Goal: Complete application form: Complete application form

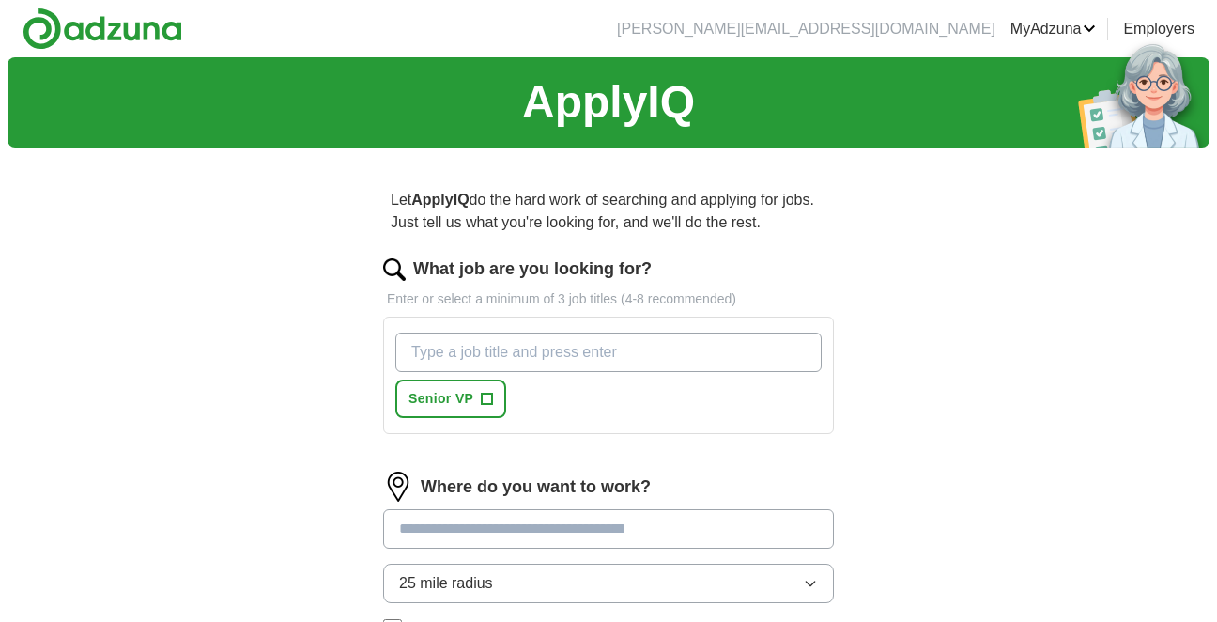
click at [541, 348] on input "What job are you looking for?" at bounding box center [608, 351] width 426 height 39
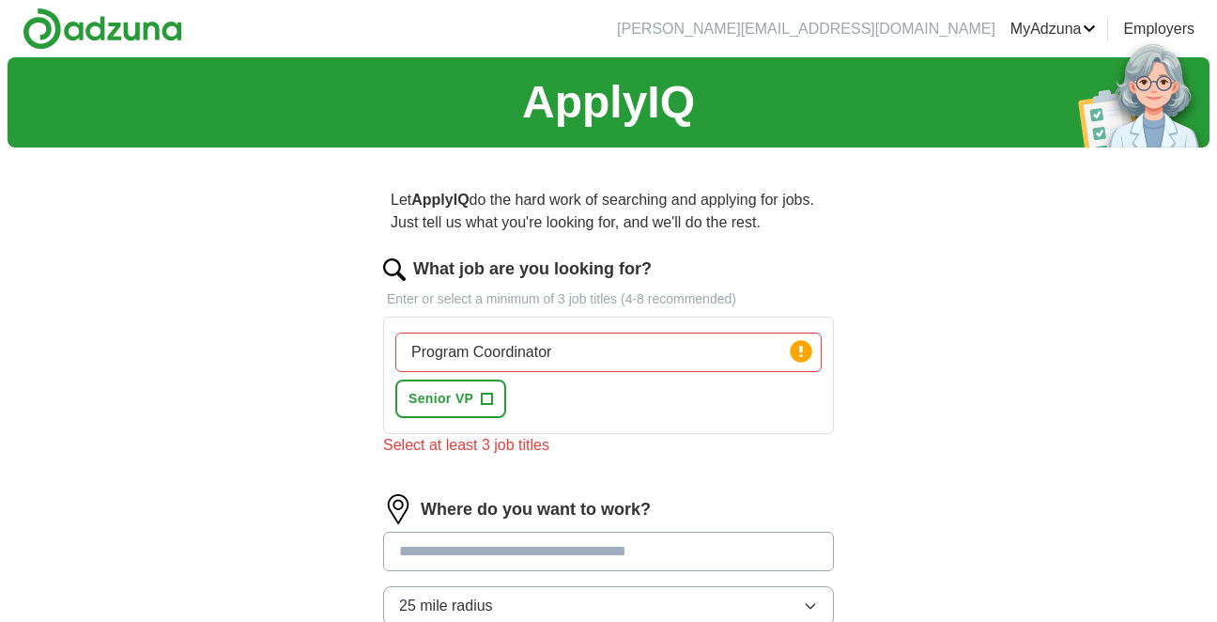
click at [706, 407] on div "Program Coordinator Press return to add title Senior VP +" at bounding box center [609, 375] width 434 height 100
click at [569, 353] on input "Program Coordinator" at bounding box center [608, 351] width 426 height 39
type input "P"
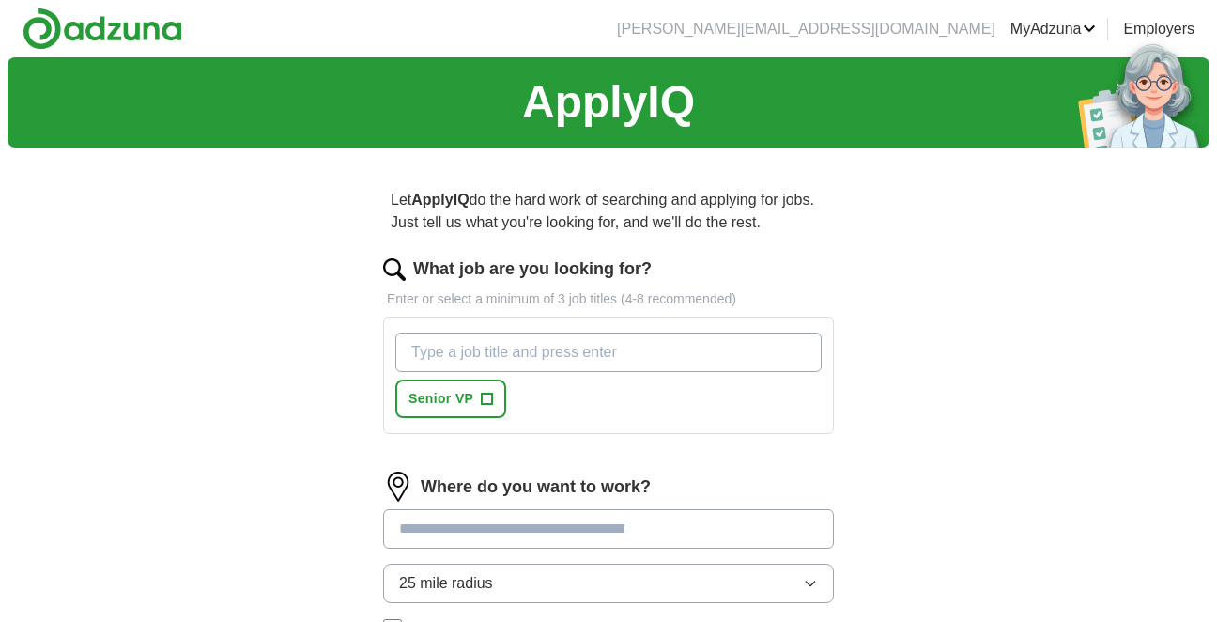
click at [446, 336] on input "What job are you looking for?" at bounding box center [608, 351] width 426 height 39
type input "c"
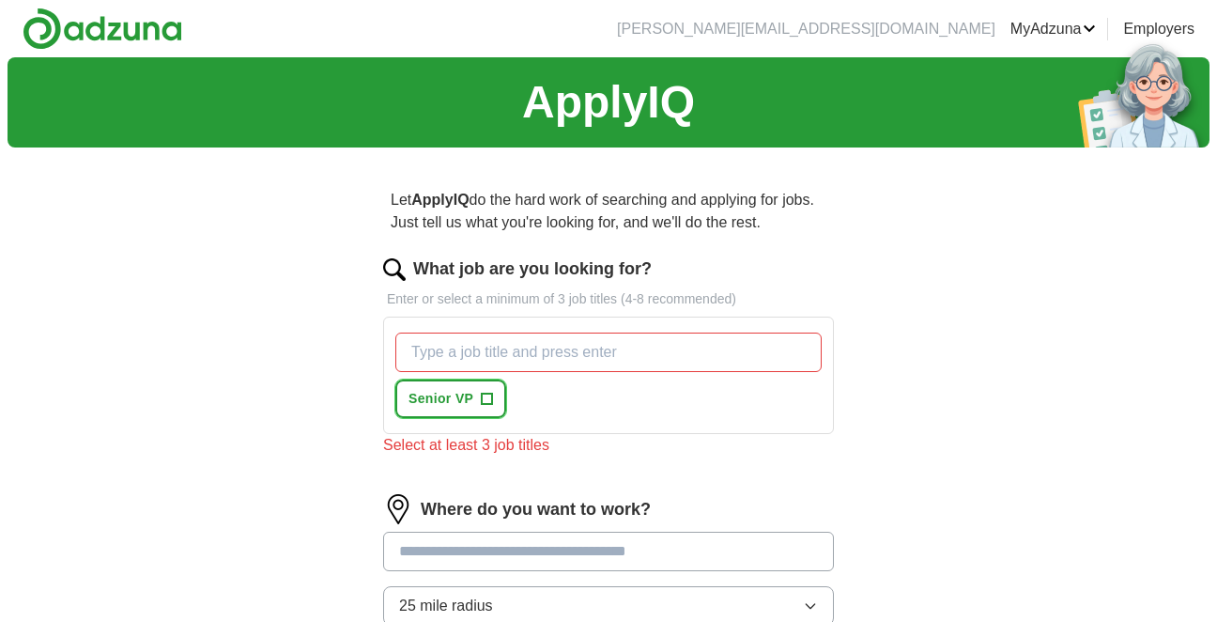
click at [488, 396] on span "+" at bounding box center [487, 399] width 11 height 15
click at [554, 384] on div "Senior VP ✓ ×" at bounding box center [609, 375] width 434 height 100
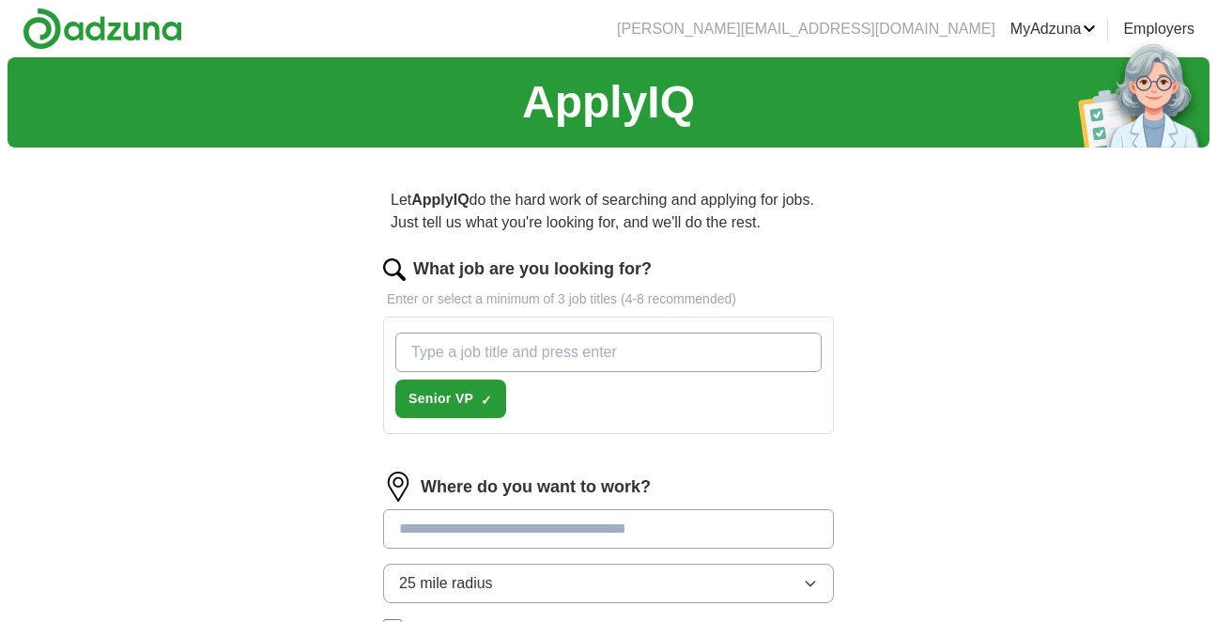
click at [542, 355] on input "What job are you looking for?" at bounding box center [608, 351] width 426 height 39
type input "Manager"
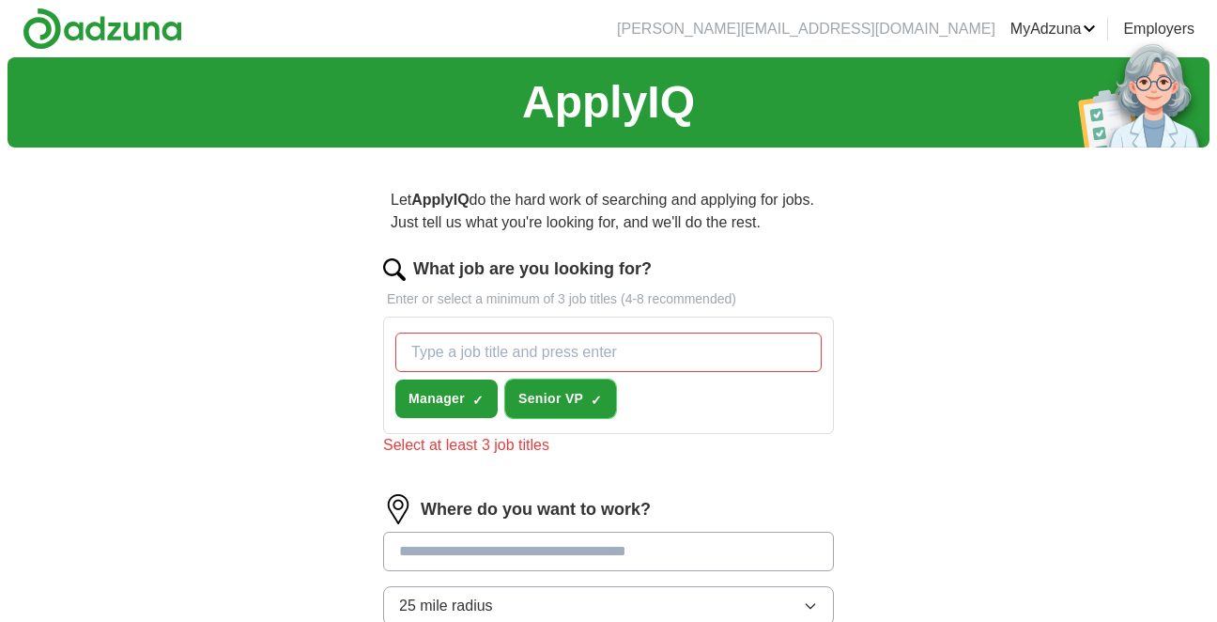
click at [596, 405] on span "✓" at bounding box center [596, 399] width 11 height 15
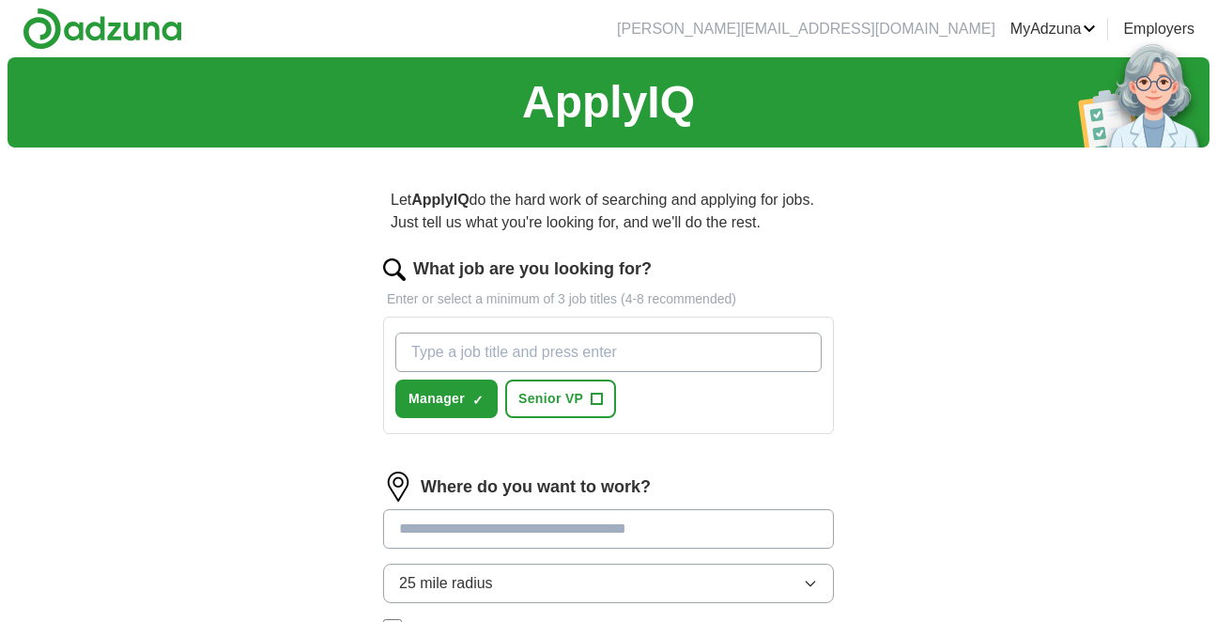
click at [461, 361] on input "What job are you looking for?" at bounding box center [608, 351] width 426 height 39
type input "Coordinator"
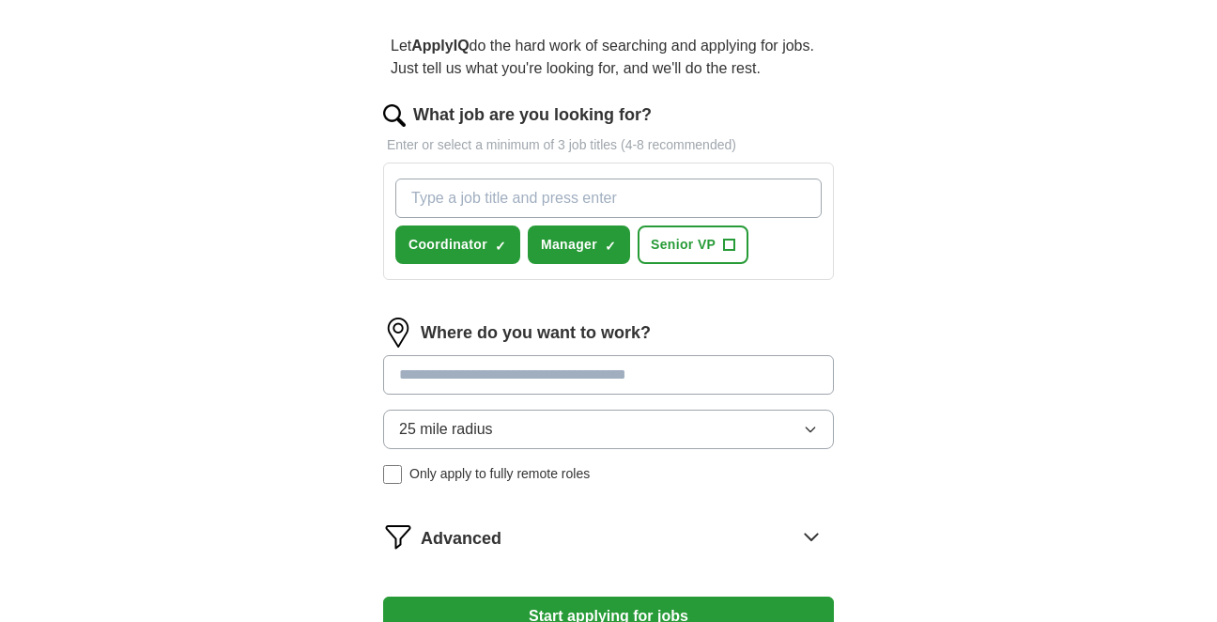
scroll to position [149, 0]
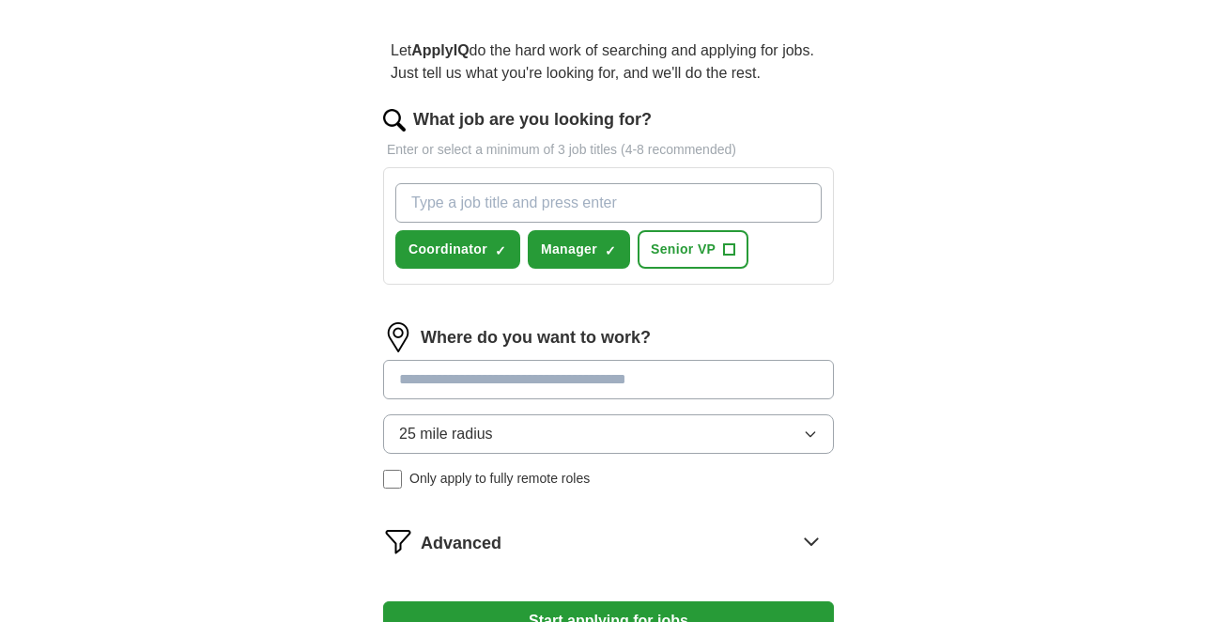
click at [498, 212] on input "What job are you looking for?" at bounding box center [608, 202] width 426 height 39
type input "Athletics"
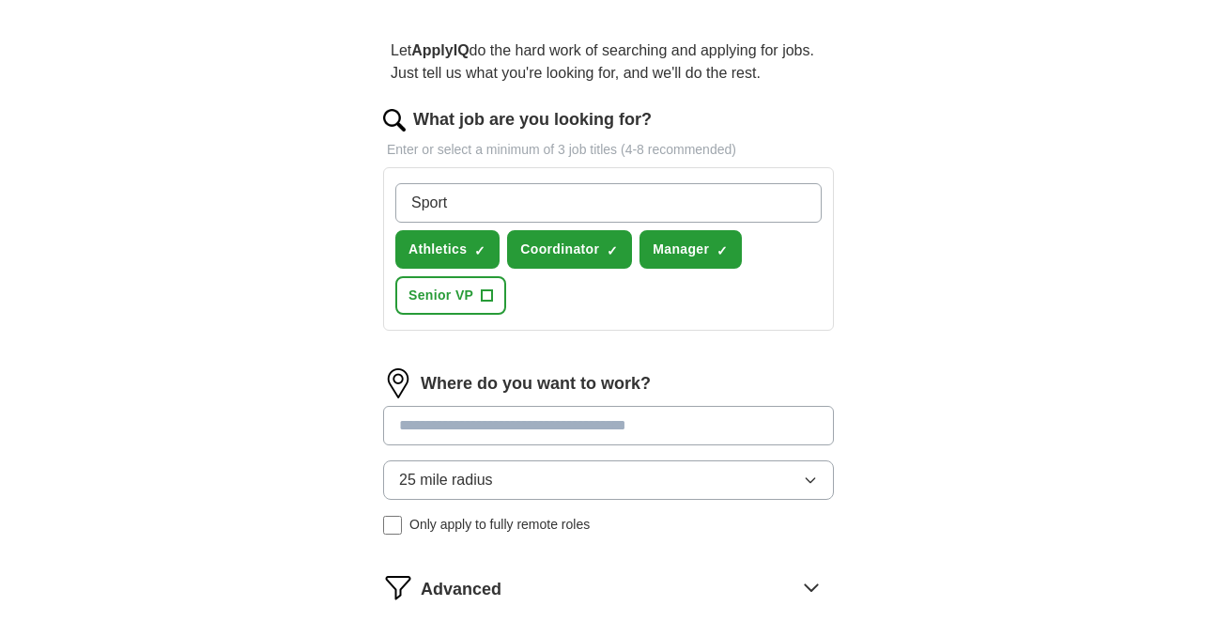
type input "Sports"
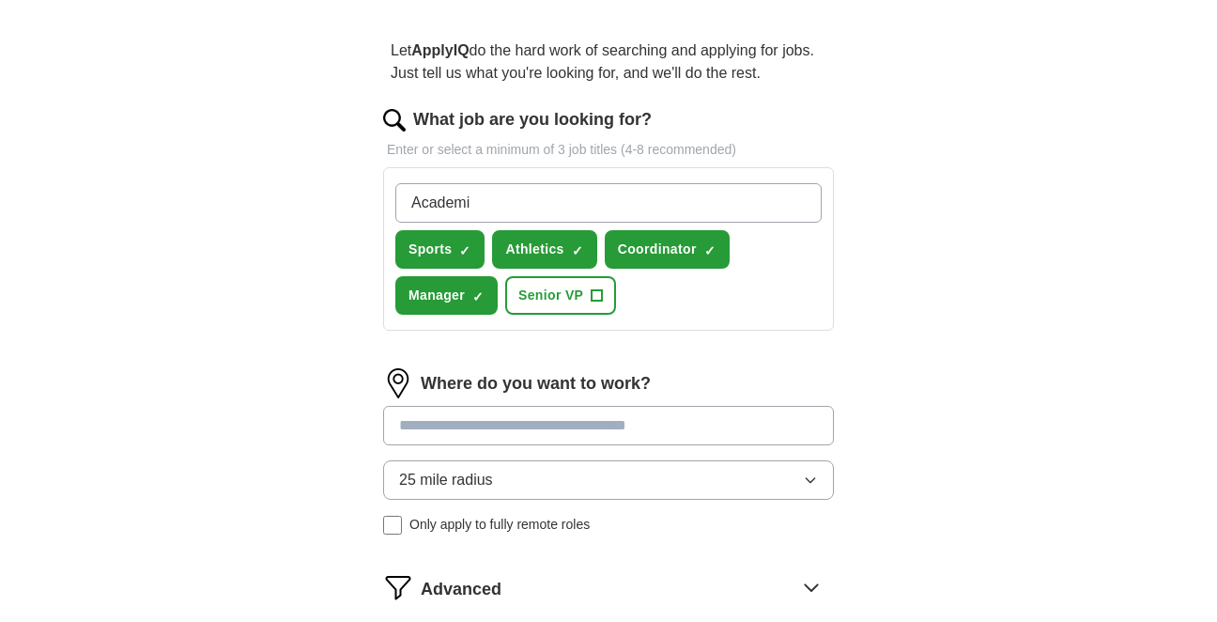
type input "Academic"
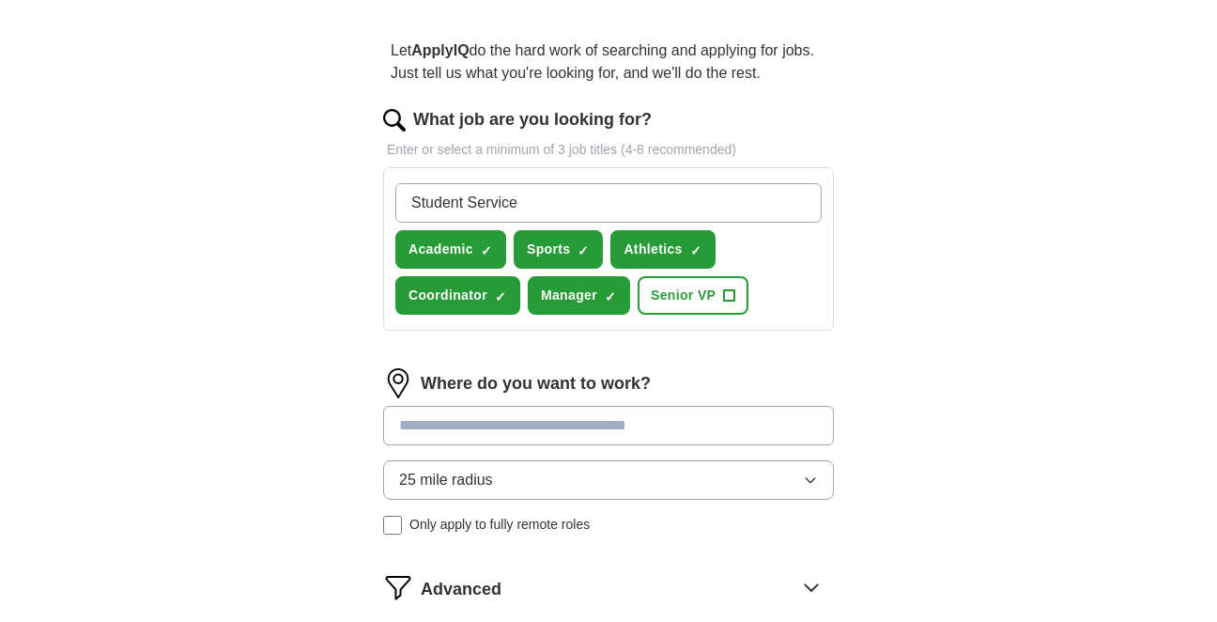
type input "Student Services"
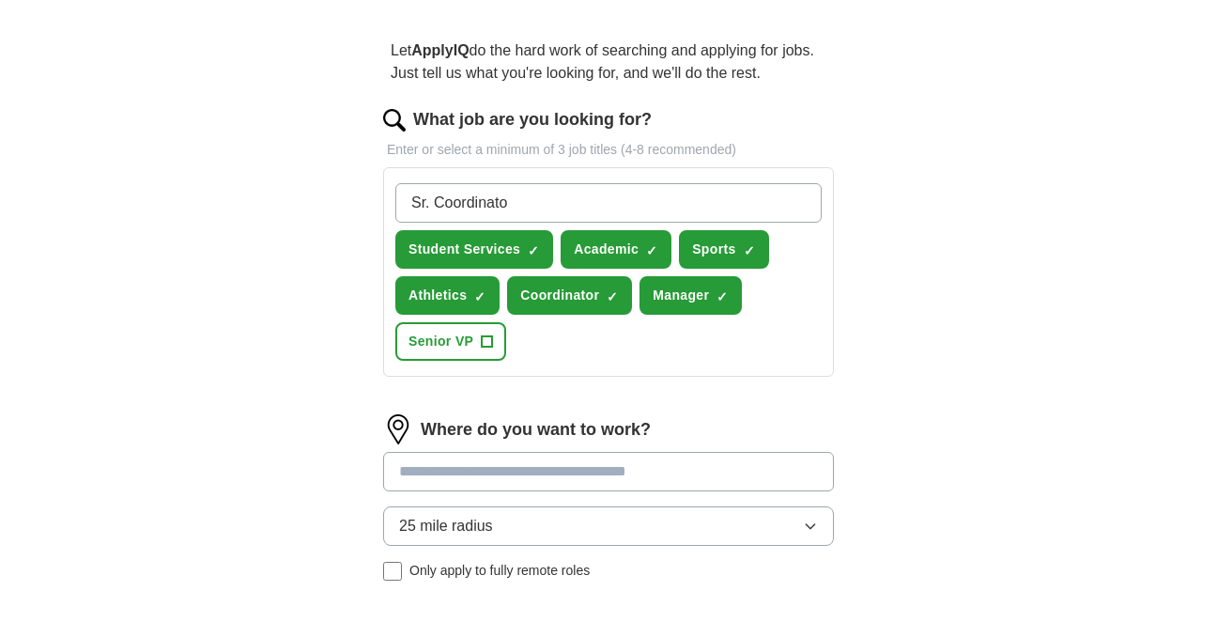
type input "Sr. Coordinator"
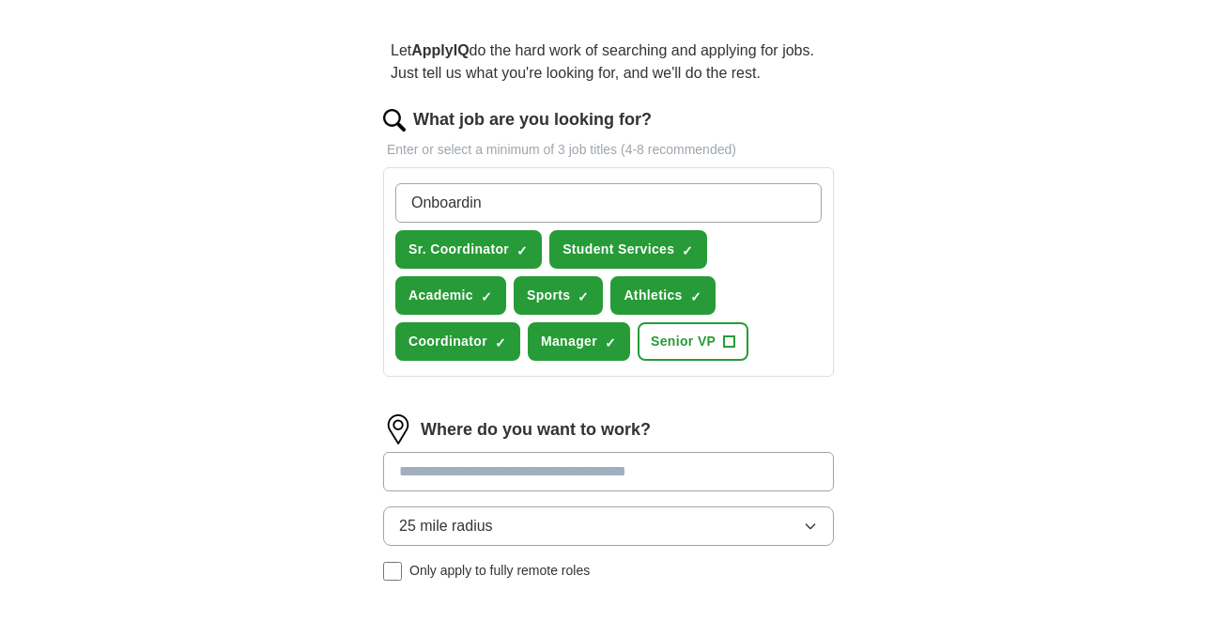
type input "Onboarding"
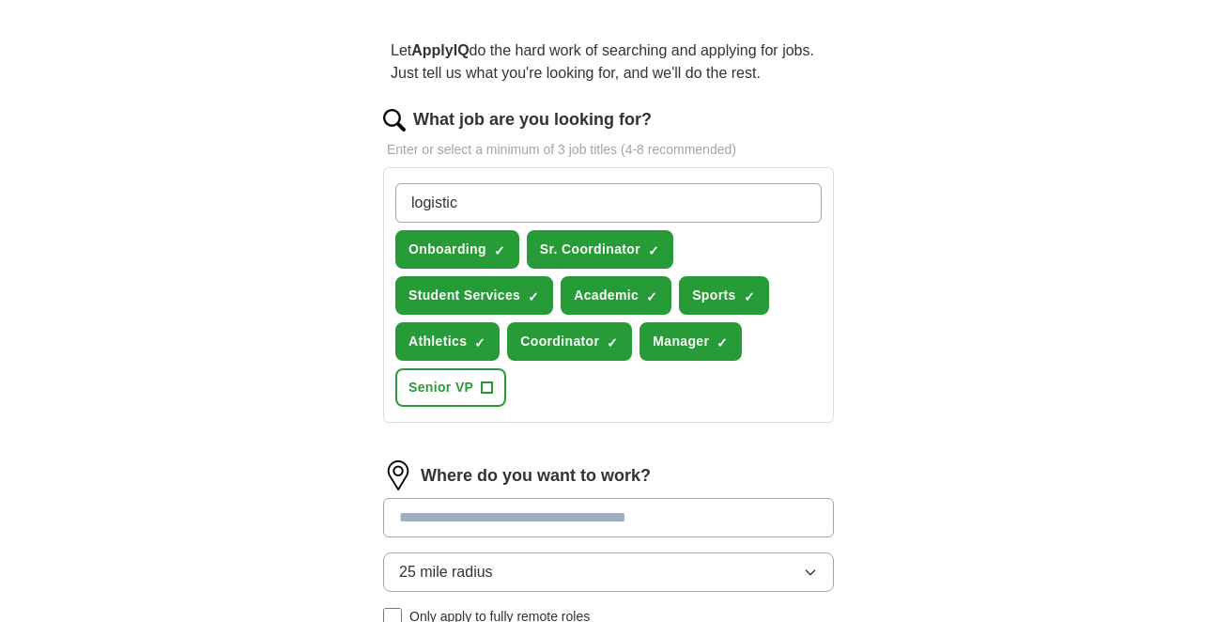
type input "logistics"
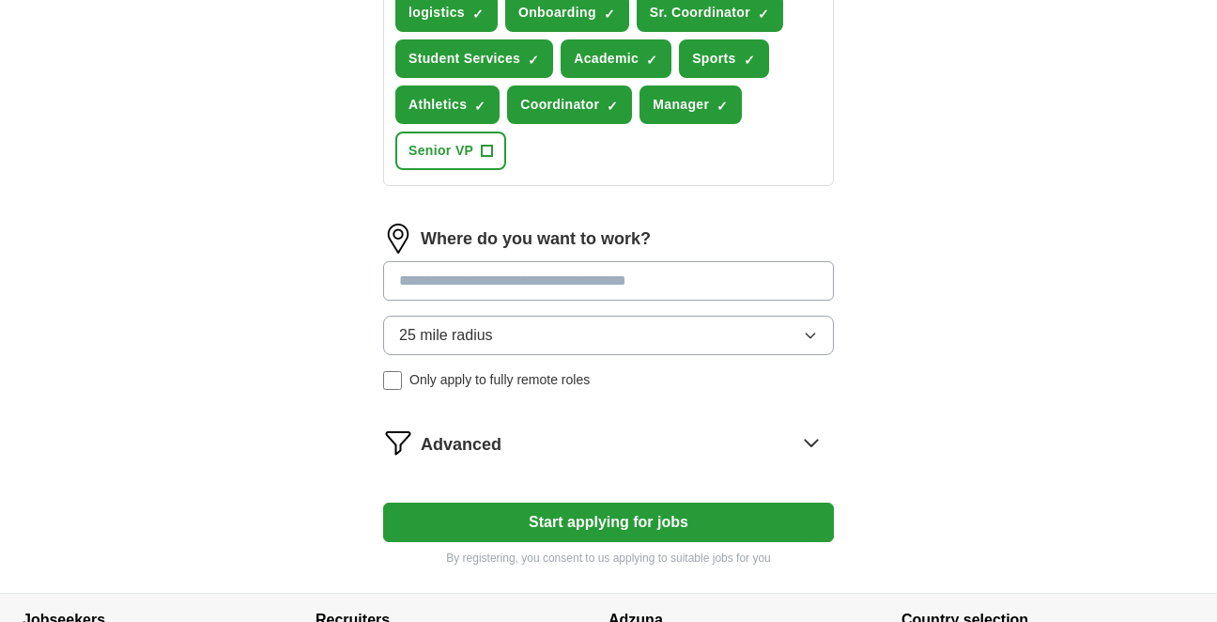
scroll to position [381, 0]
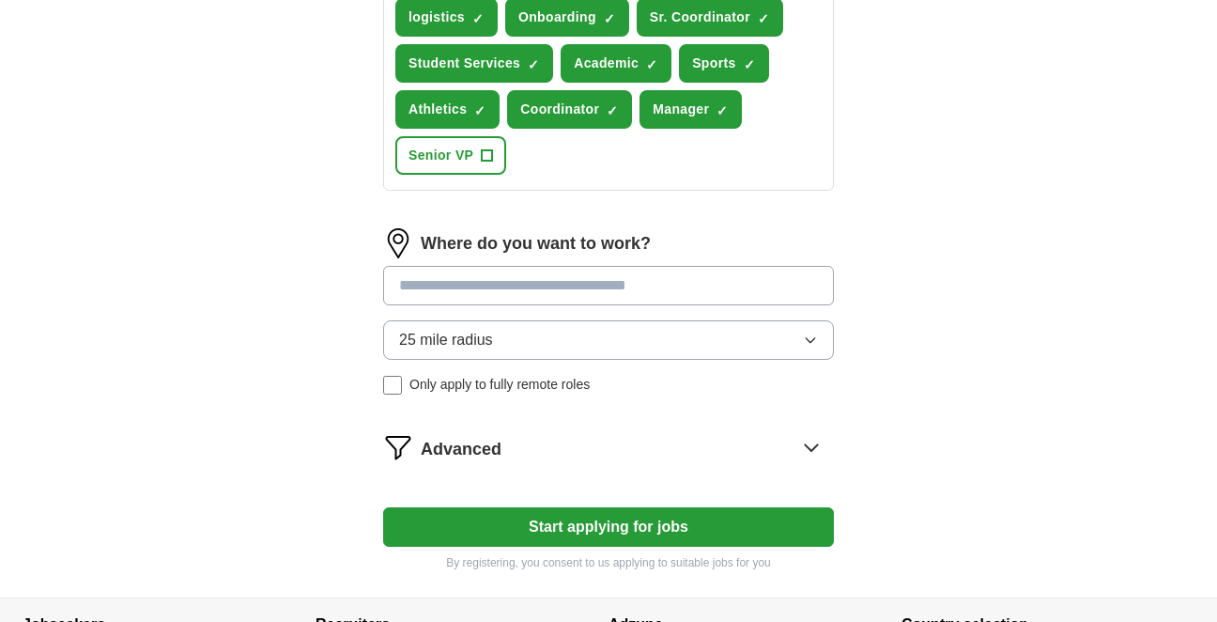
click at [619, 277] on input at bounding box center [608, 285] width 451 height 39
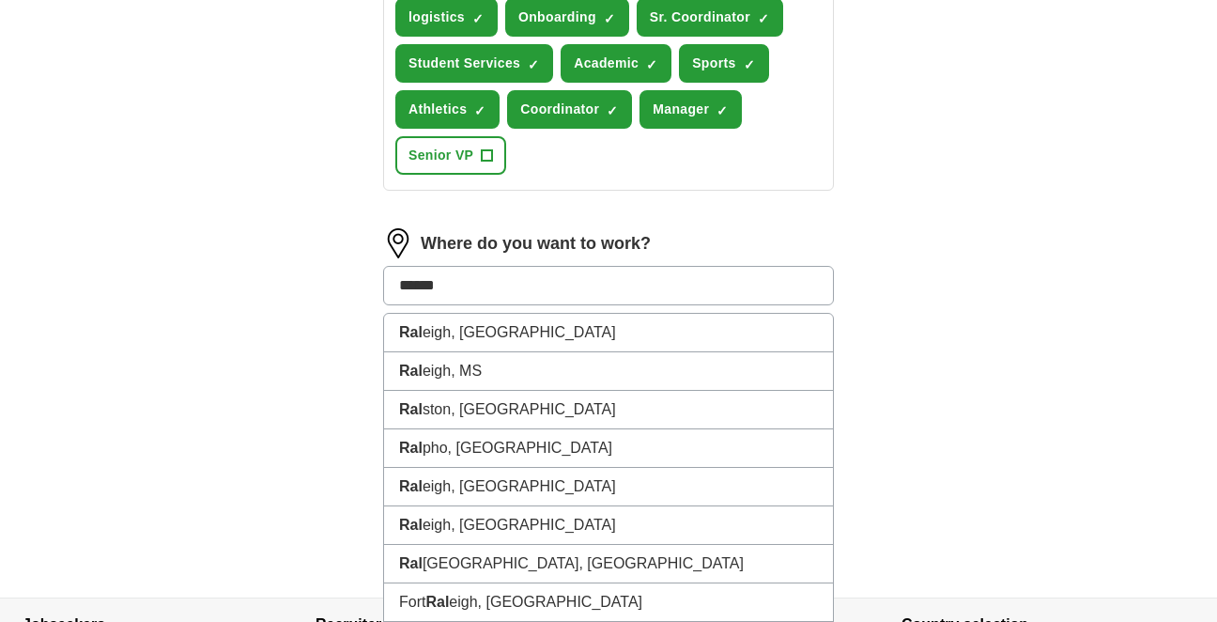
type input "*******"
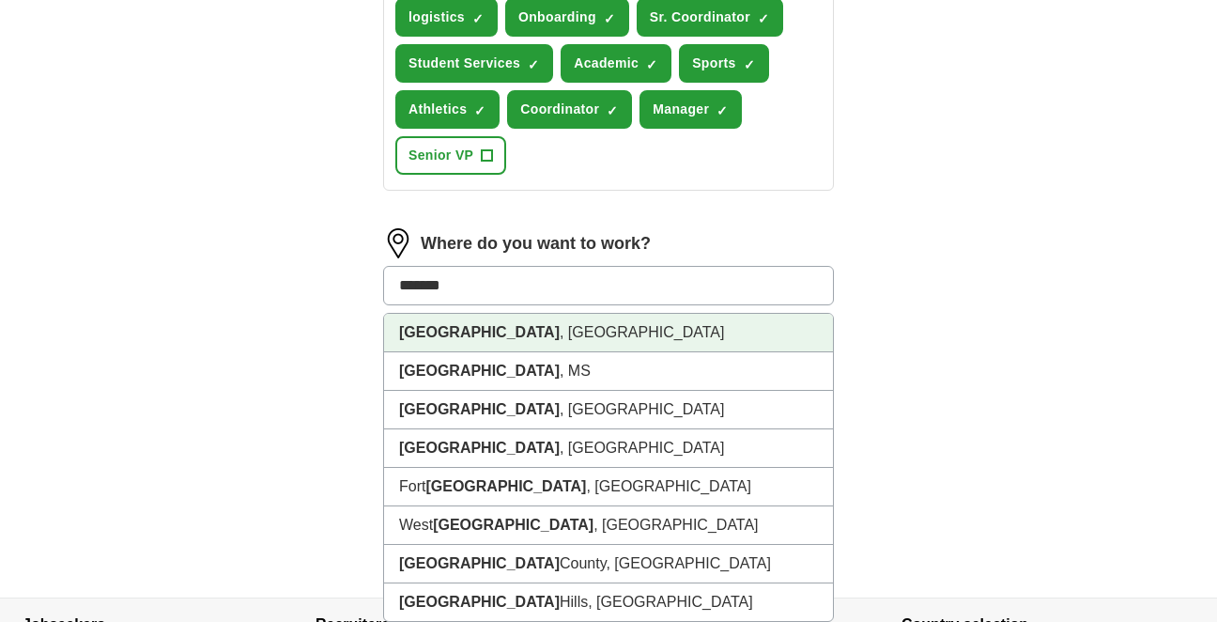
click at [551, 331] on li "[GEOGRAPHIC_DATA] , [GEOGRAPHIC_DATA]" at bounding box center [608, 333] width 449 height 38
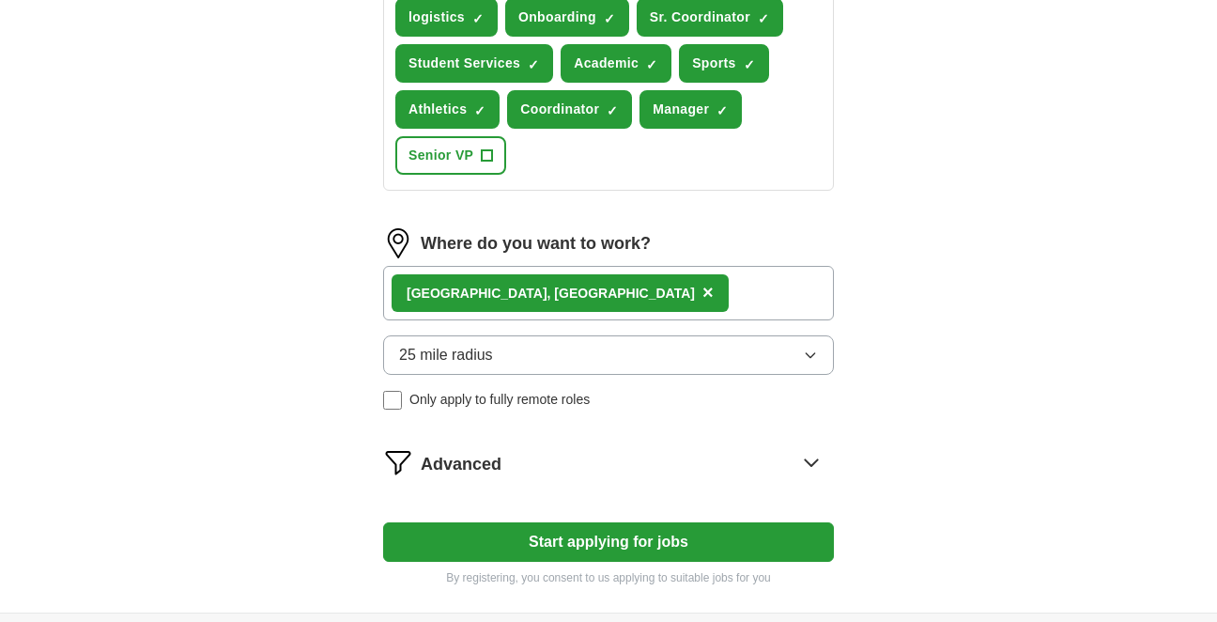
click at [601, 289] on div "[GEOGRAPHIC_DATA] , [GEOGRAPHIC_DATA] ×" at bounding box center [608, 293] width 451 height 54
click at [807, 356] on icon "button" at bounding box center [810, 354] width 15 height 15
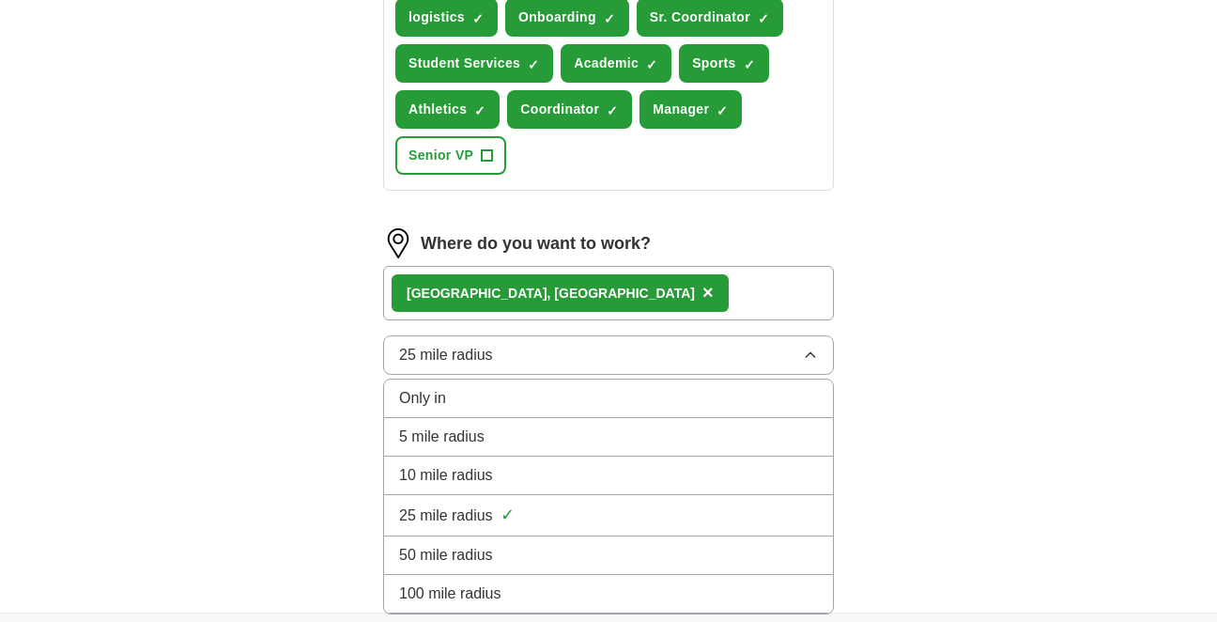
click at [807, 356] on icon "button" at bounding box center [810, 354] width 15 height 15
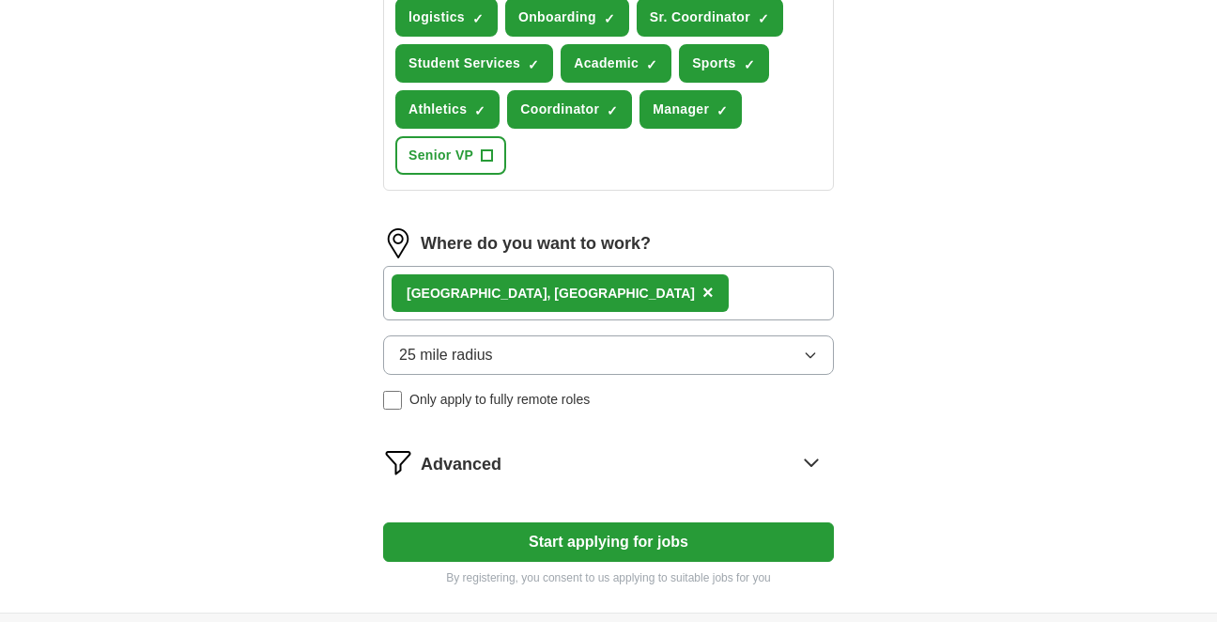
click at [607, 538] on button "Start applying for jobs" at bounding box center [608, 541] width 451 height 39
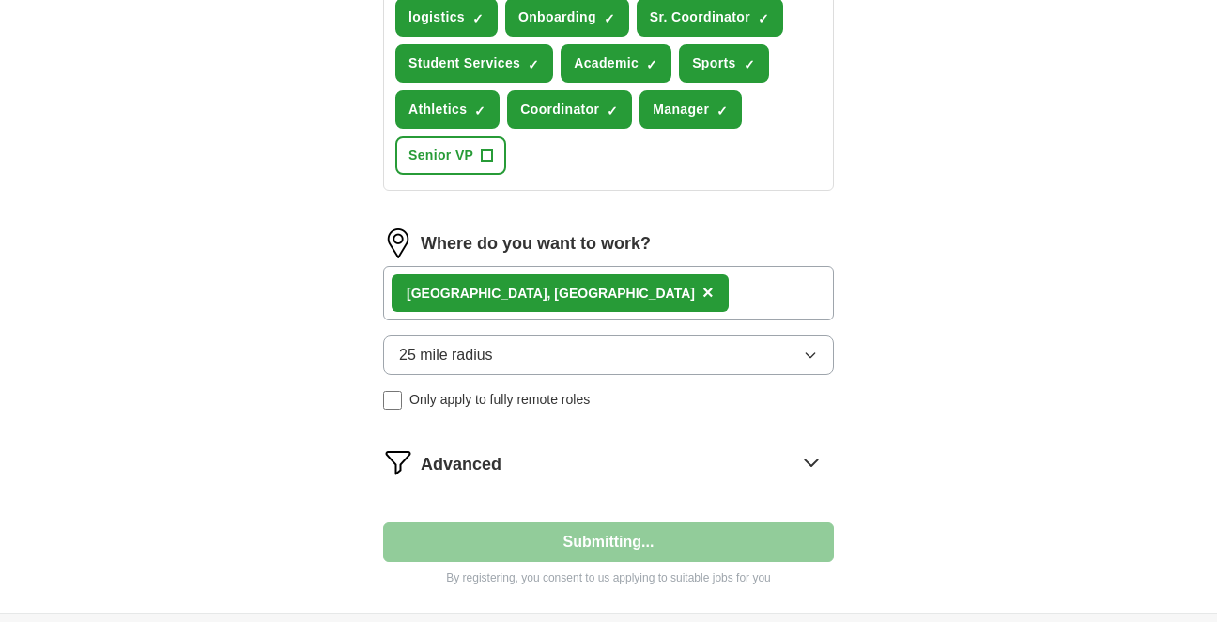
select select "**"
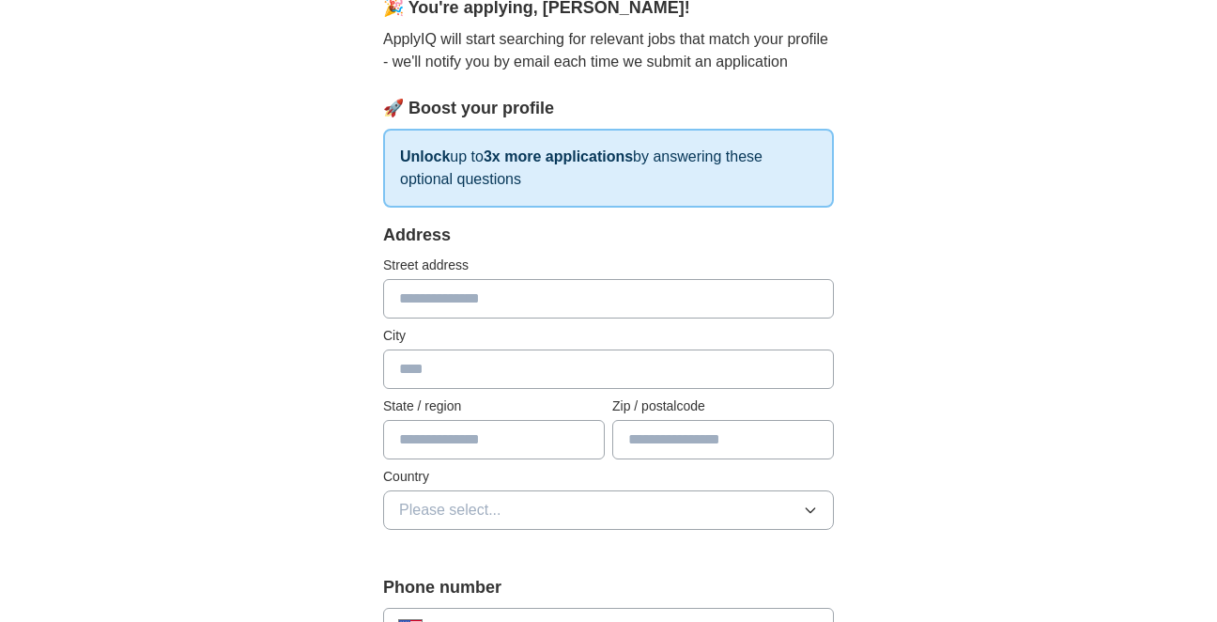
scroll to position [207, 0]
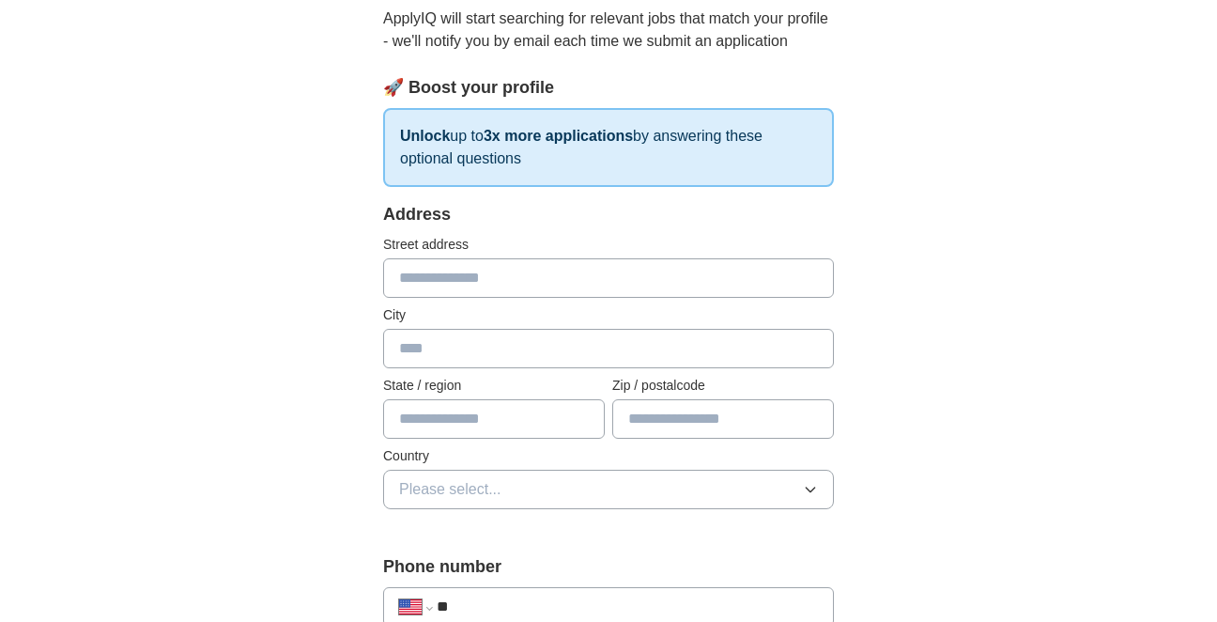
click at [501, 282] on input "text" at bounding box center [608, 277] width 451 height 39
type input "**********"
type input "*******"
type input "**"
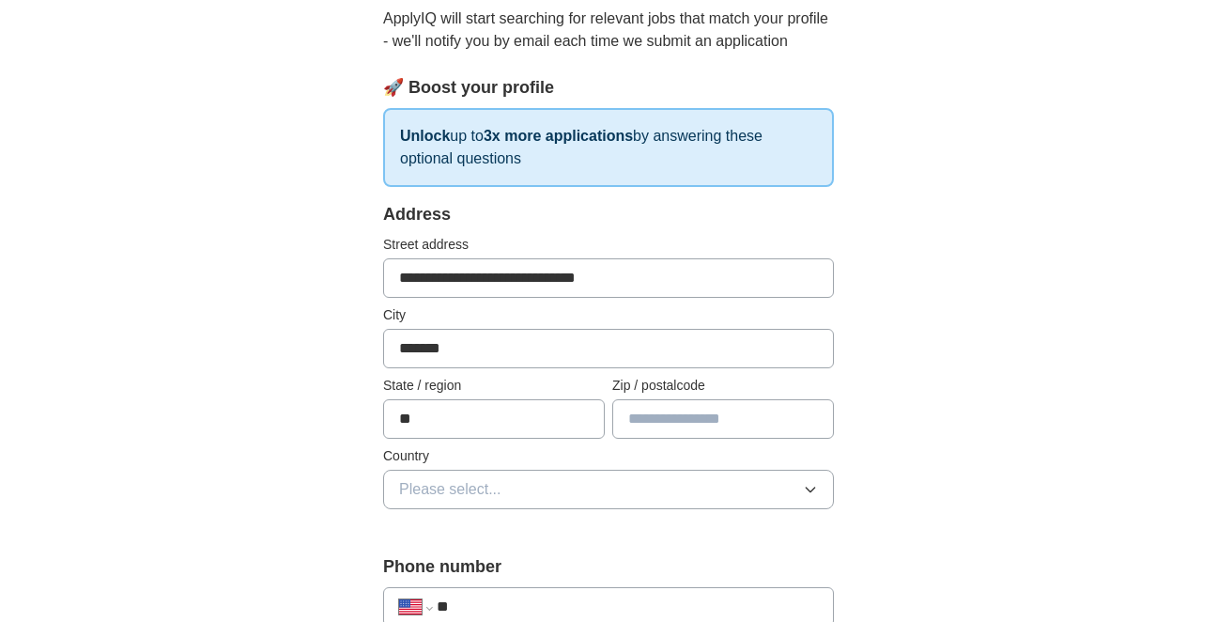
type input "*****"
type input "**********"
click at [486, 497] on span "Please select..." at bounding box center [450, 489] width 102 height 23
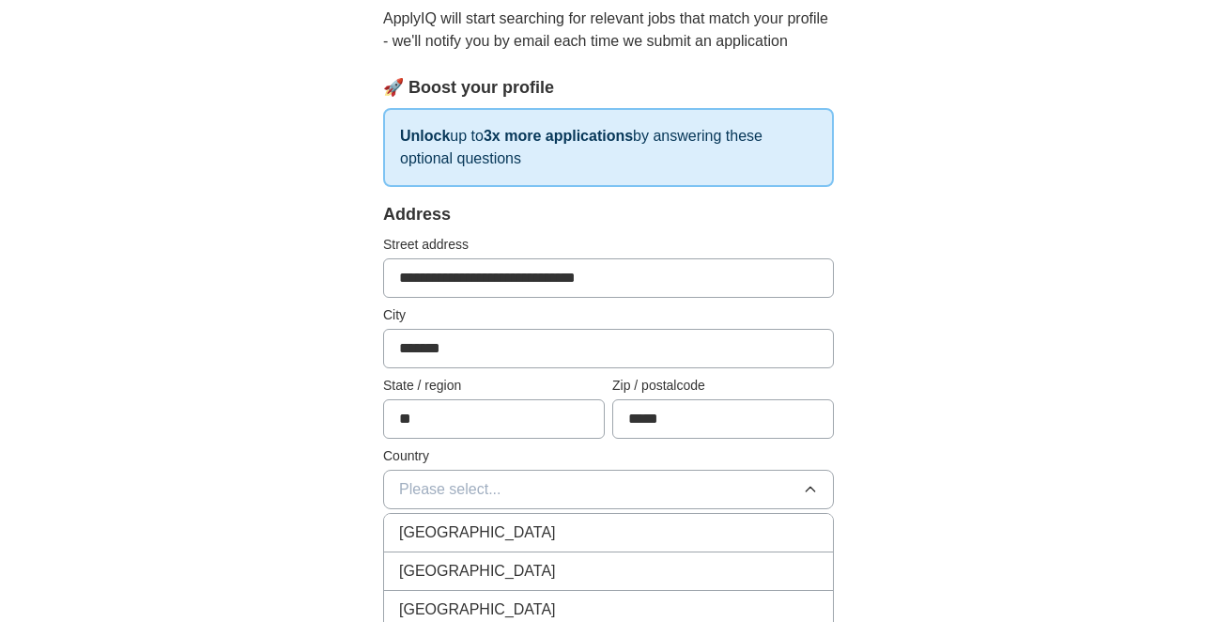
click at [469, 580] on span "[GEOGRAPHIC_DATA]" at bounding box center [477, 571] width 157 height 23
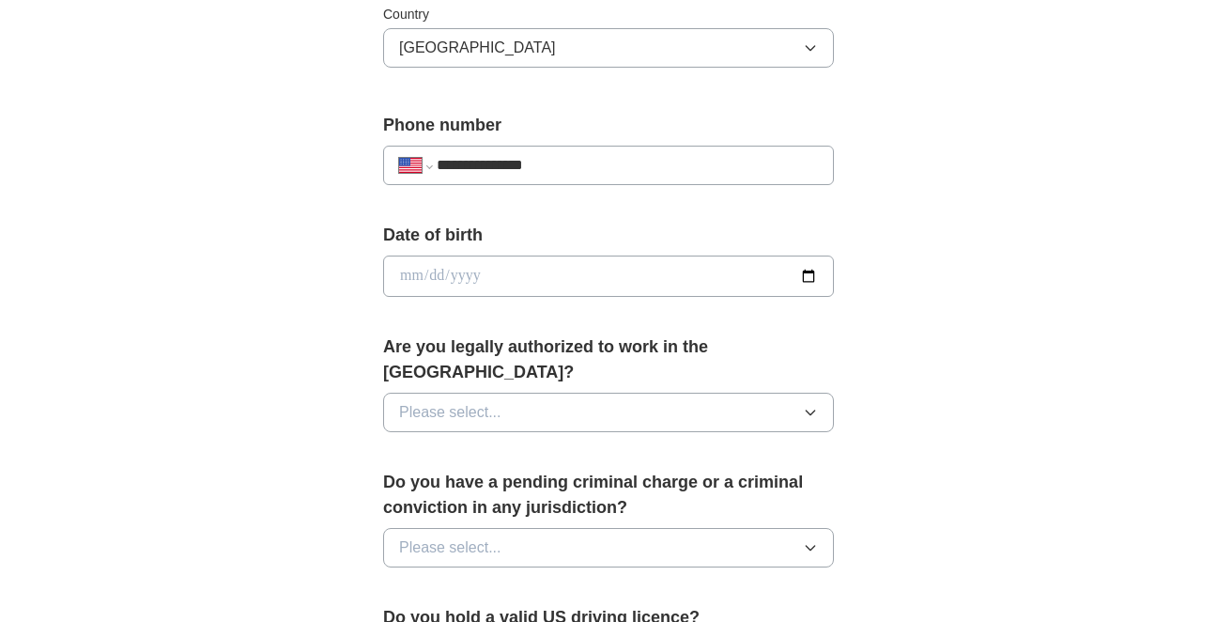
scroll to position [649, 0]
click at [569, 272] on input "date" at bounding box center [608, 274] width 451 height 41
type input "**********"
click at [545, 392] on button "Please select..." at bounding box center [608, 411] width 451 height 39
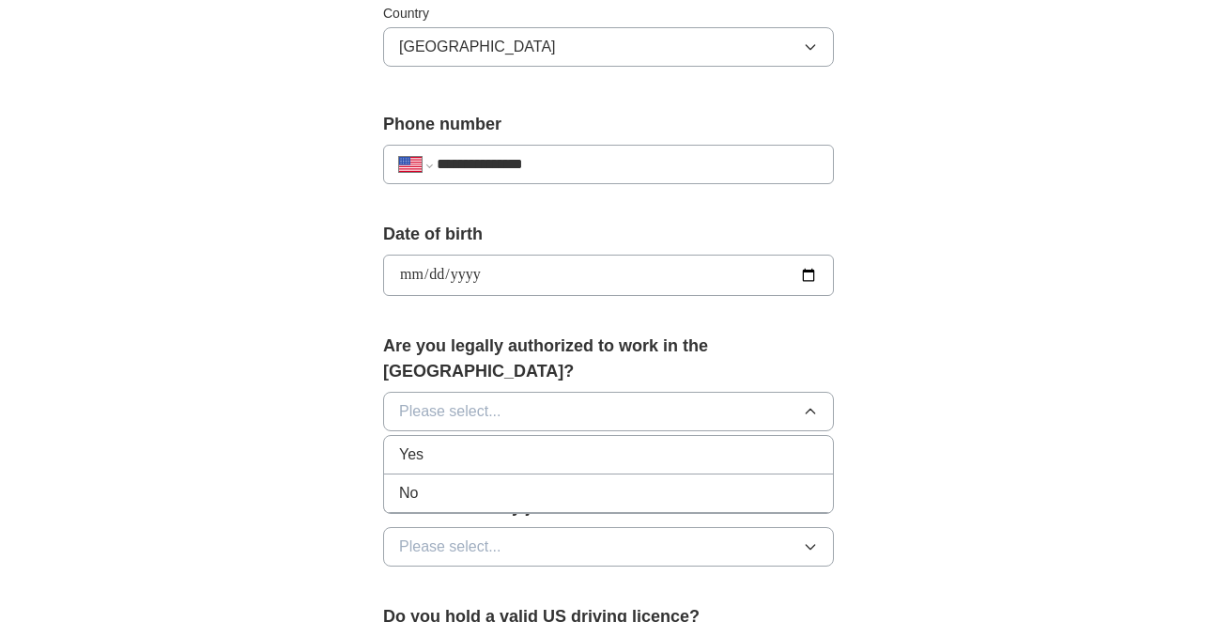
click at [473, 443] on div "Yes" at bounding box center [608, 454] width 419 height 23
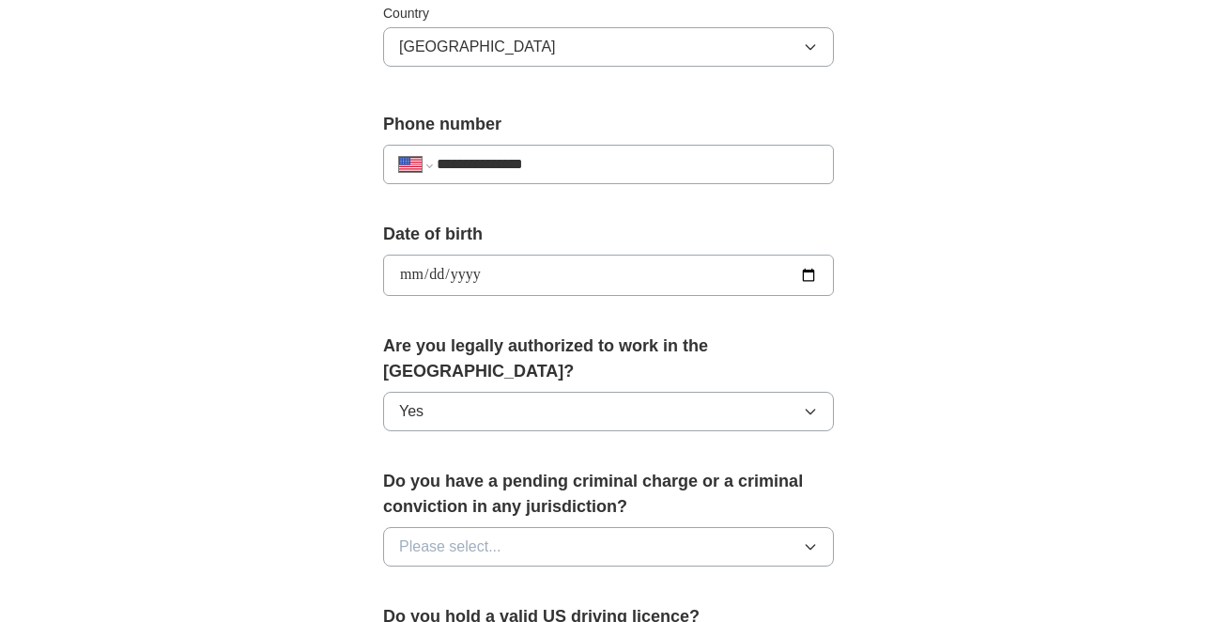
click at [446, 535] on span "Please select..." at bounding box center [450, 546] width 102 height 23
click at [441, 617] on div "No" at bounding box center [608, 628] width 419 height 23
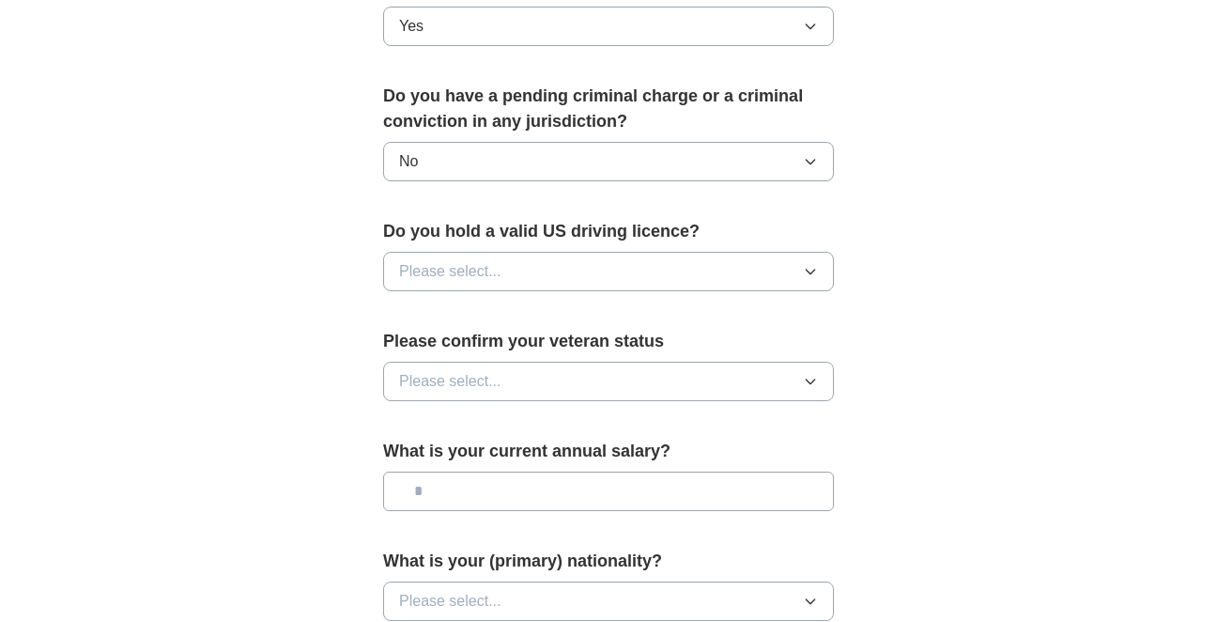
scroll to position [1036, 0]
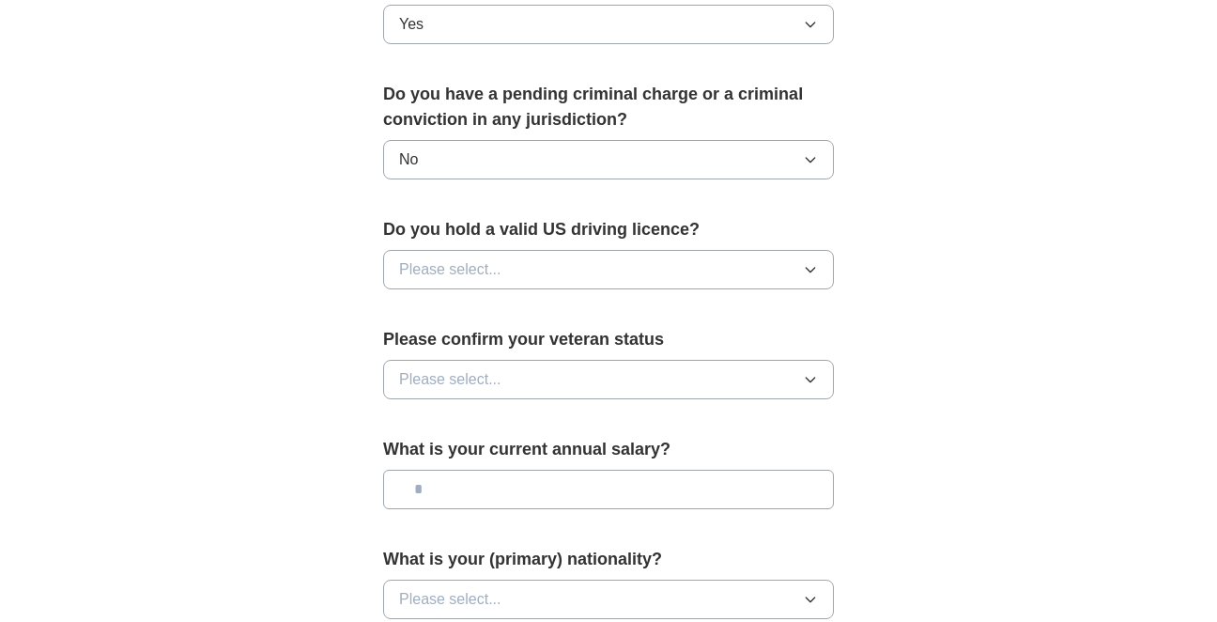
click at [497, 258] on span "Please select..." at bounding box center [450, 269] width 102 height 23
click at [476, 301] on div "Yes" at bounding box center [608, 312] width 419 height 23
click at [467, 368] on span "Please select..." at bounding box center [450, 379] width 102 height 23
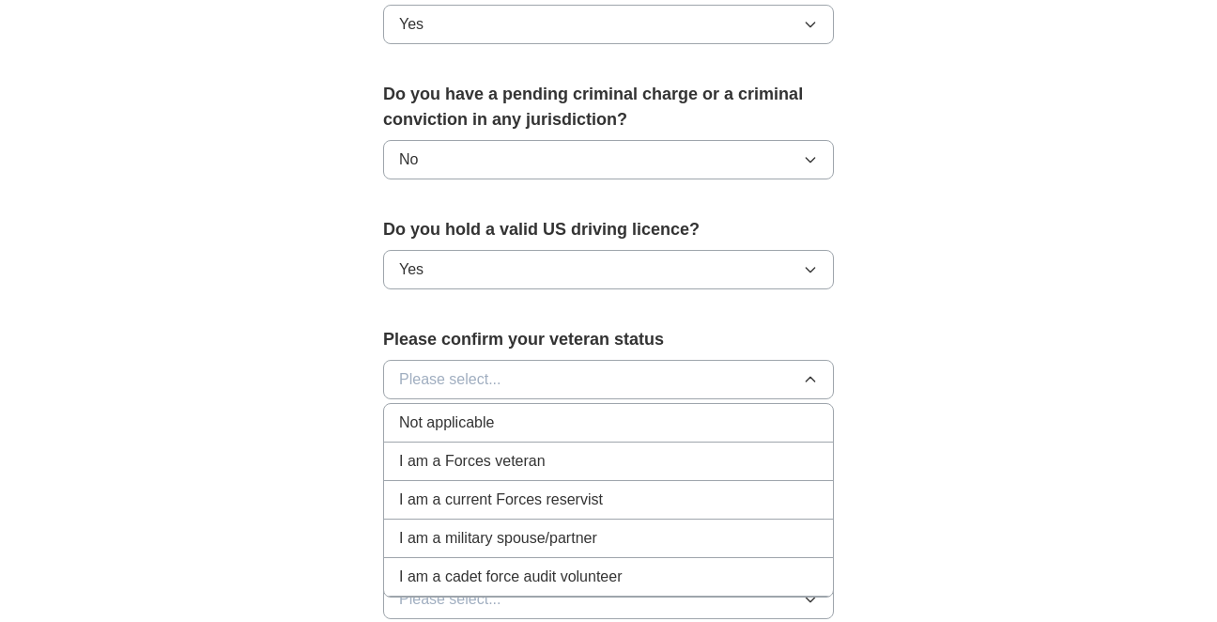
click at [465, 411] on span "Not applicable" at bounding box center [446, 422] width 95 height 23
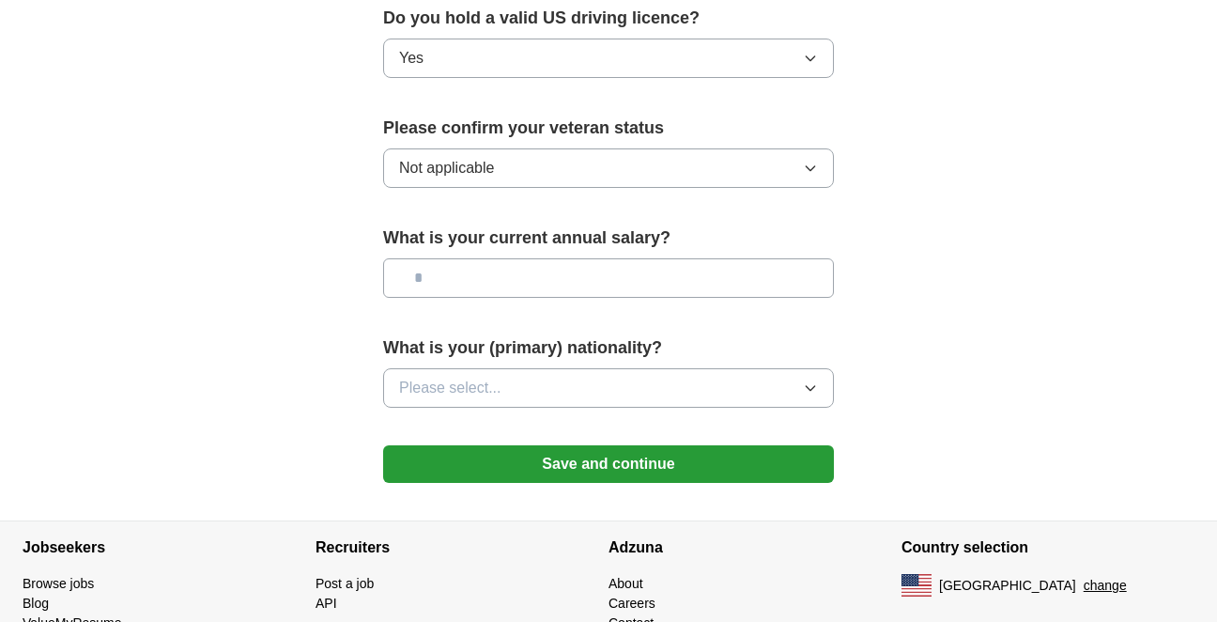
scroll to position [1254, 0]
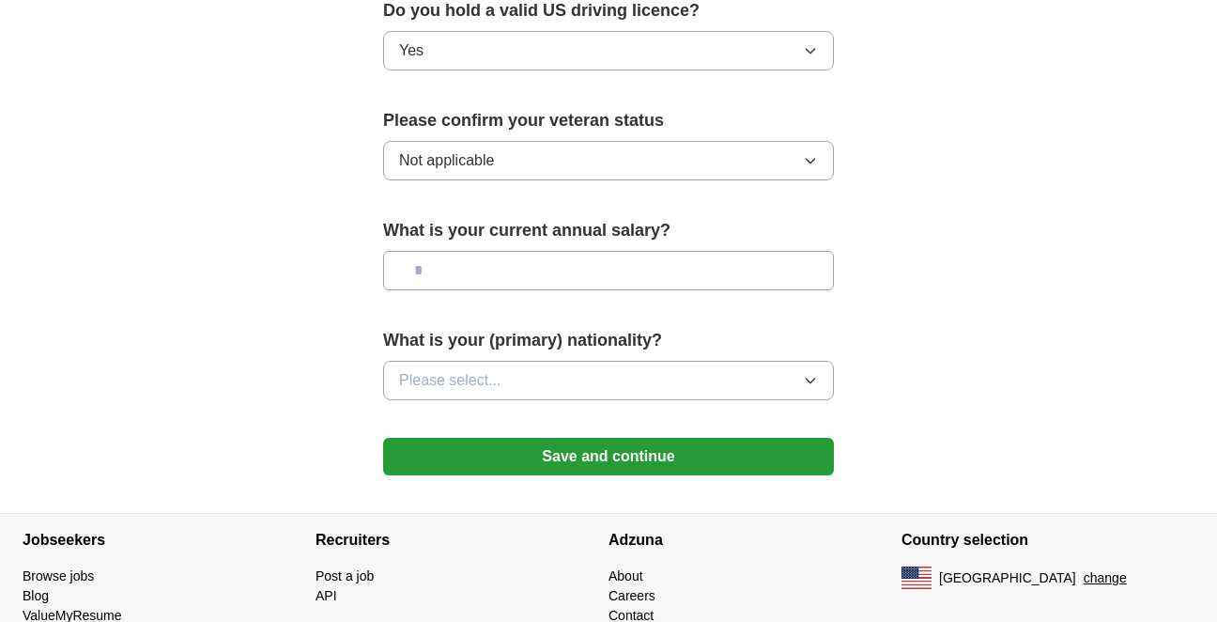
click at [758, 361] on button "Please select..." at bounding box center [608, 380] width 451 height 39
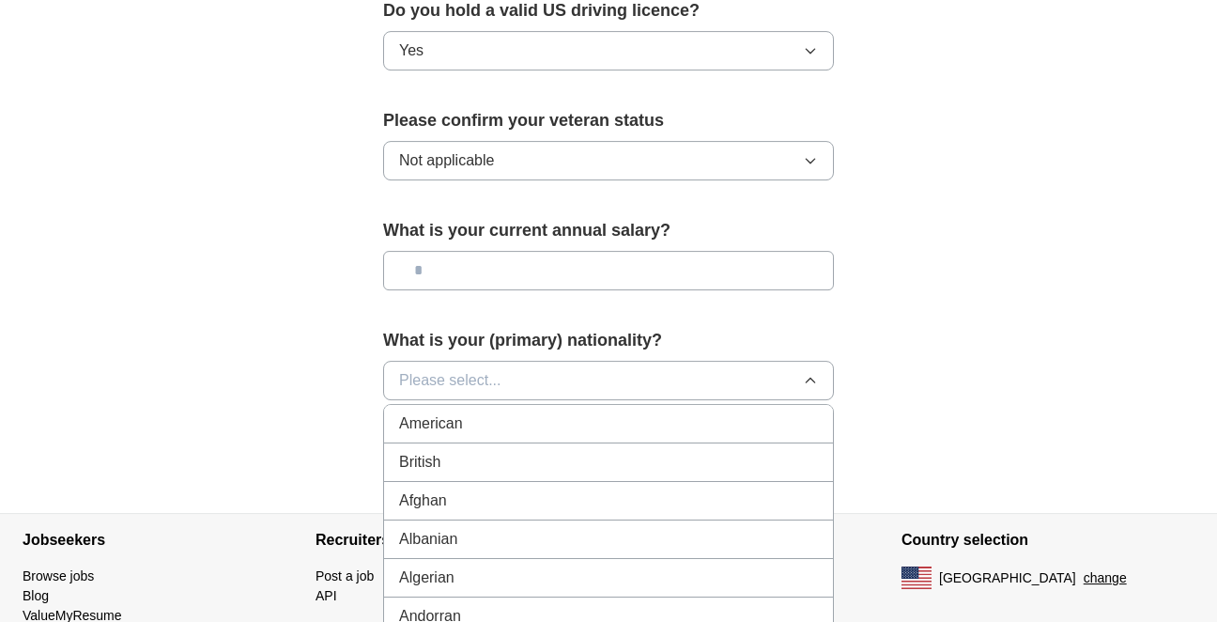
click at [549, 412] on div "American" at bounding box center [608, 423] width 419 height 23
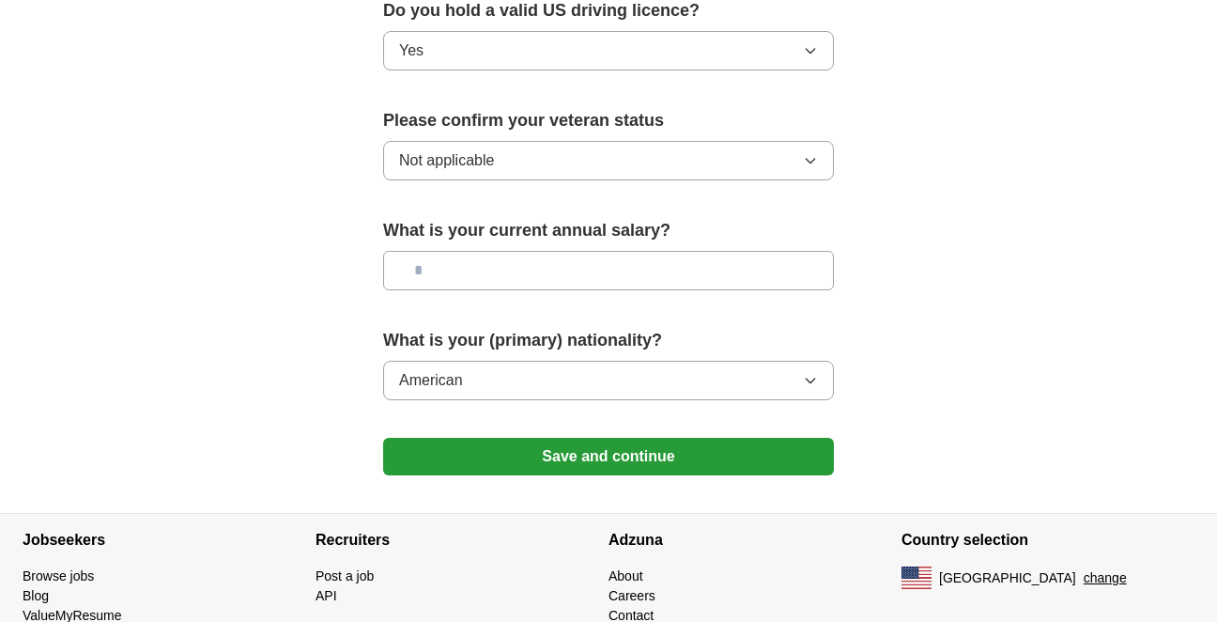
click at [581, 143] on button "Not applicable" at bounding box center [608, 160] width 451 height 39
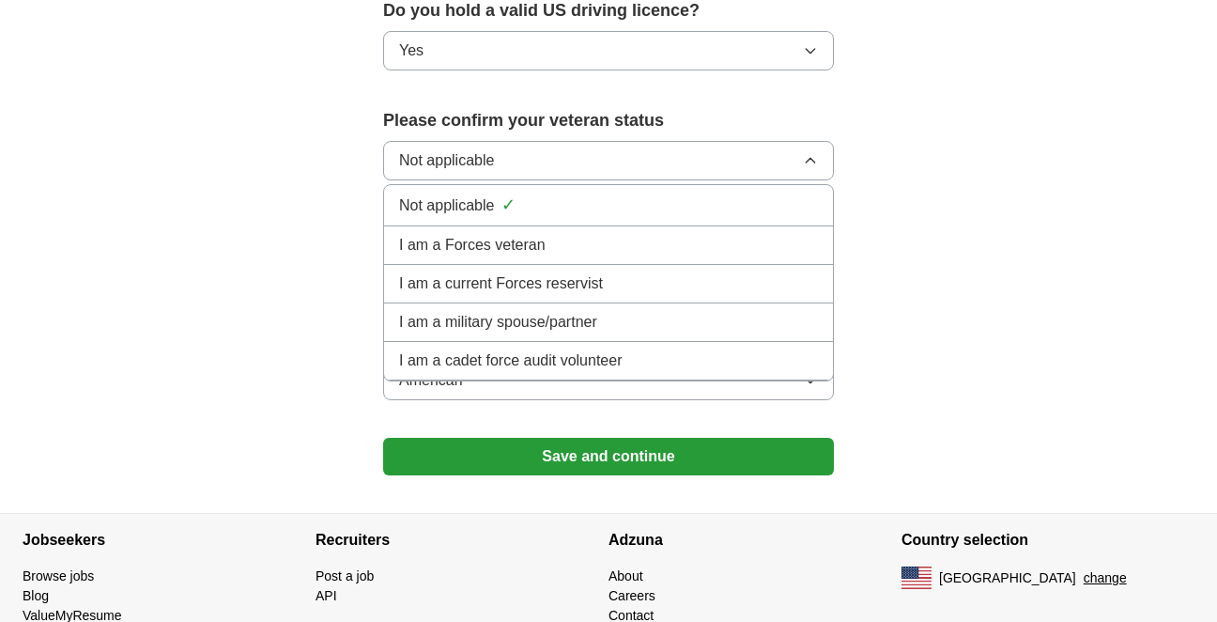
click at [597, 192] on div "Not applicable ✓" at bounding box center [608, 204] width 419 height 25
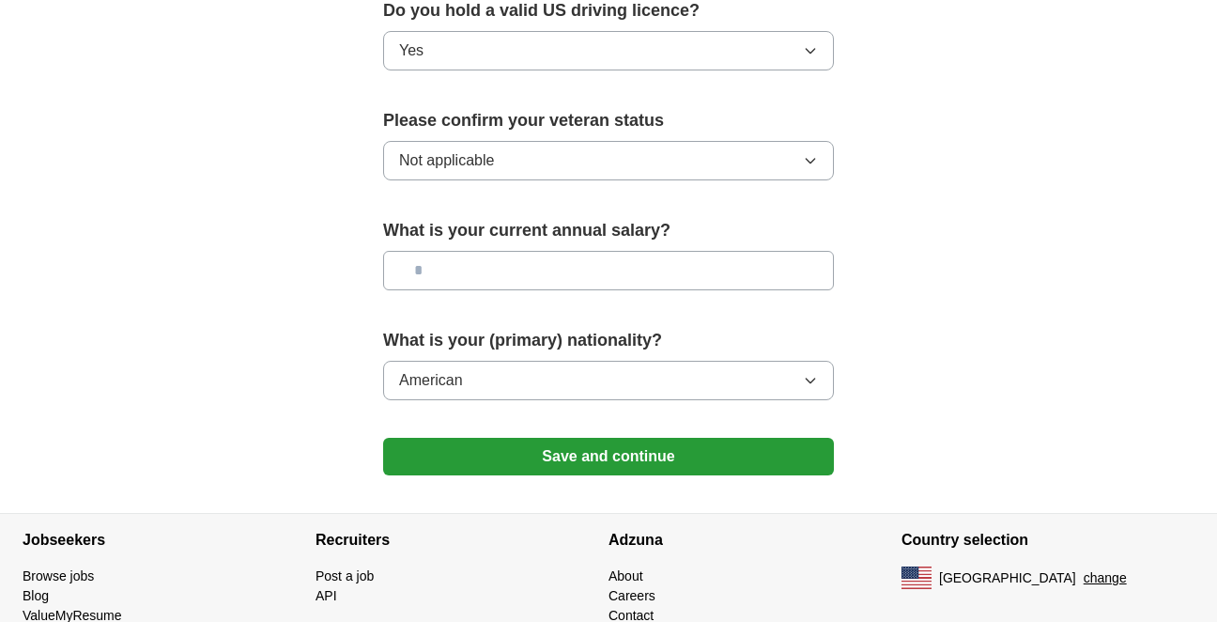
click at [594, 438] on button "Save and continue" at bounding box center [608, 457] width 451 height 38
